Goal: Information Seeking & Learning: Check status

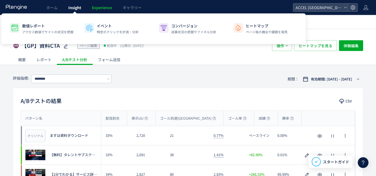
click at [73, 8] on span "Insight" at bounding box center [74, 7] width 13 height 5
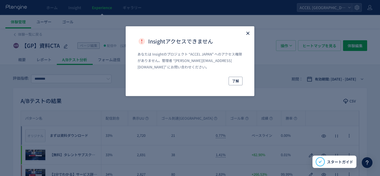
click at [245, 34] on icon "Close" at bounding box center [247, 33] width 5 height 5
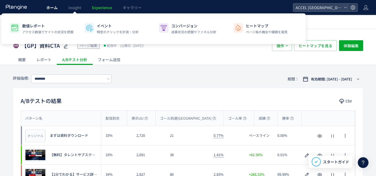
click at [57, 6] on link "ホーム" at bounding box center [52, 7] width 22 height 15
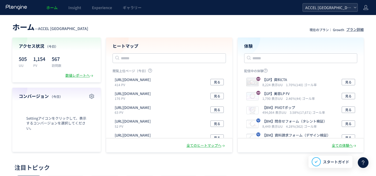
click at [331, 8] on span "ACCEL [GEOGRAPHIC_DATA]" at bounding box center [328, 7] width 48 height 8
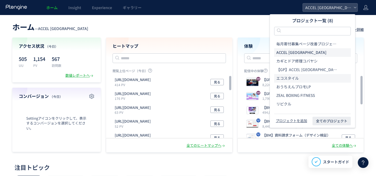
click at [292, 91] on li "エコスタイル" at bounding box center [312, 95] width 77 height 9
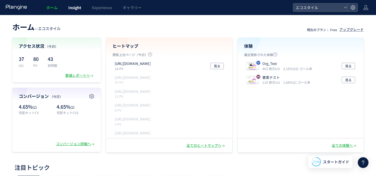
click at [75, 9] on span "Insight" at bounding box center [74, 7] width 13 height 5
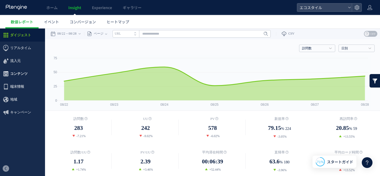
click at [21, 73] on span "コンテンツ" at bounding box center [18, 73] width 17 height 13
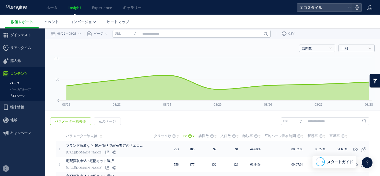
click at [17, 96] on link "入口ページ" at bounding box center [22, 96] width 45 height 6
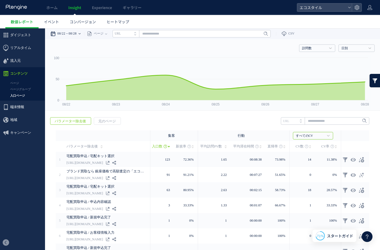
click at [68, 38] on div "08/22 08/28" at bounding box center [67, 33] width 34 height 11
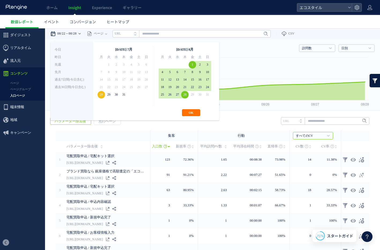
click at [189, 118] on div "**********" at bounding box center [134, 81] width 169 height 79
click at [193, 109] on button "OK" at bounding box center [191, 112] width 18 height 7
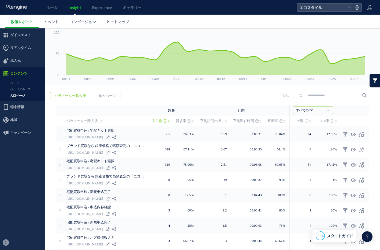
scroll to position [26, 0]
